Goal: Find specific page/section: Find specific page/section

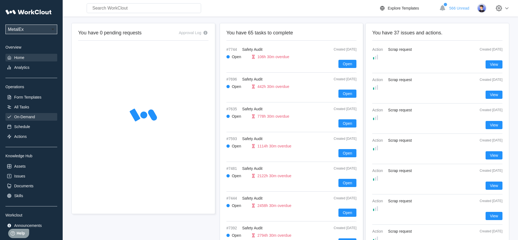
click at [24, 115] on div "On-Demand" at bounding box center [24, 116] width 21 height 4
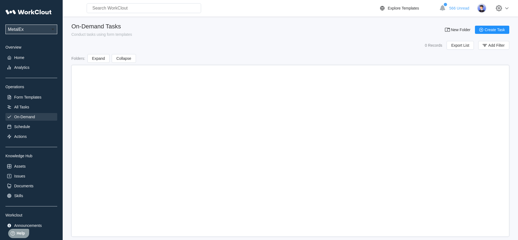
click at [27, 116] on div "On-Demand" at bounding box center [24, 116] width 21 height 4
click at [20, 168] on div "Assets" at bounding box center [19, 166] width 11 height 4
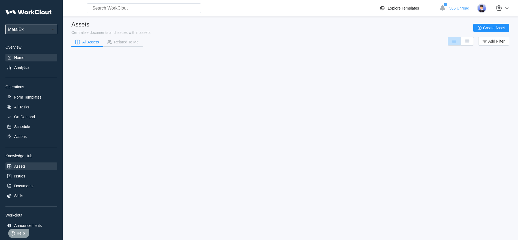
click at [21, 56] on div "Home" at bounding box center [19, 57] width 10 height 4
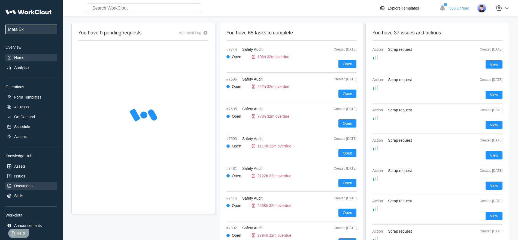
click at [26, 185] on div "Documents" at bounding box center [23, 185] width 19 height 4
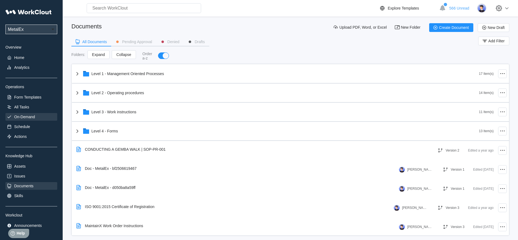
click at [23, 116] on div "On-Demand" at bounding box center [24, 116] width 21 height 4
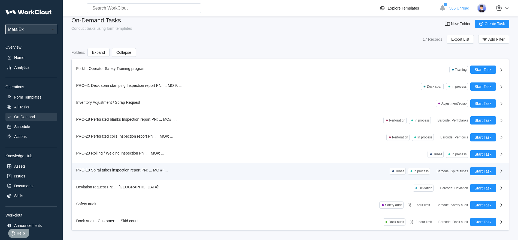
scroll to position [8, 0]
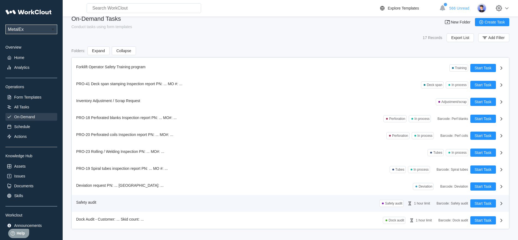
click at [89, 202] on span "Safety audit" at bounding box center [86, 202] width 20 height 4
